Goal: Find specific page/section: Find specific page/section

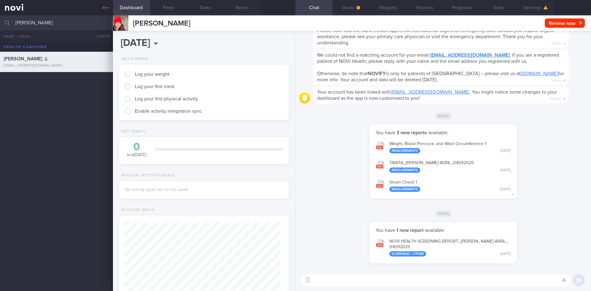
scroll to position [77, 155]
click at [176, 11] on button "Feed" at bounding box center [168, 7] width 37 height 15
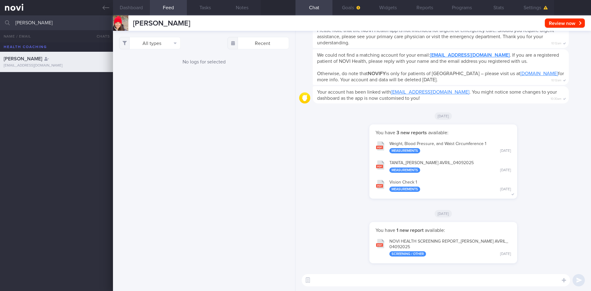
click at [127, 11] on button "Dashboard" at bounding box center [131, 7] width 37 height 15
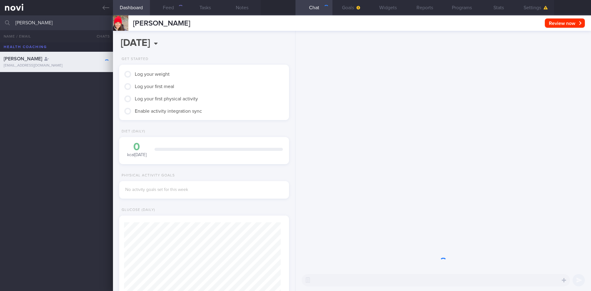
scroll to position [77, 155]
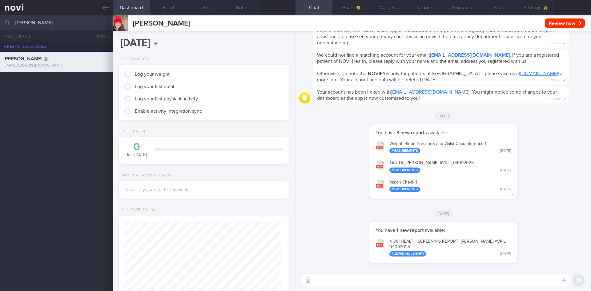
click at [403, 247] on button "NOVI HEALTH SCREENING REPORT_ BREEN AVRIL_ 04092025 Screening / Other Yesterday" at bounding box center [444, 247] width 142 height 25
